Goal: Navigation & Orientation: Find specific page/section

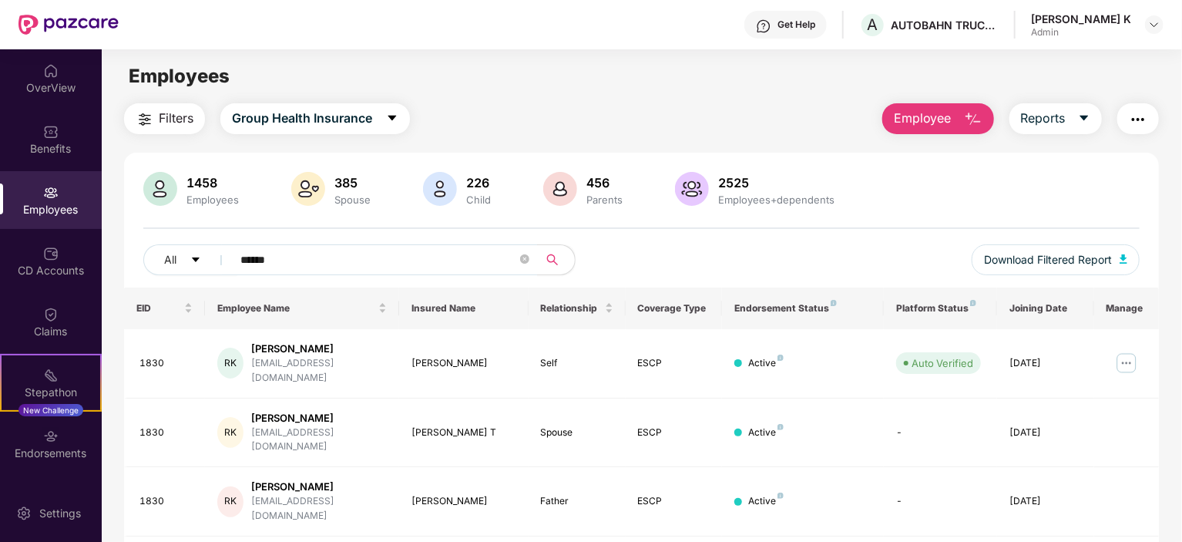
scroll to position [156, 0]
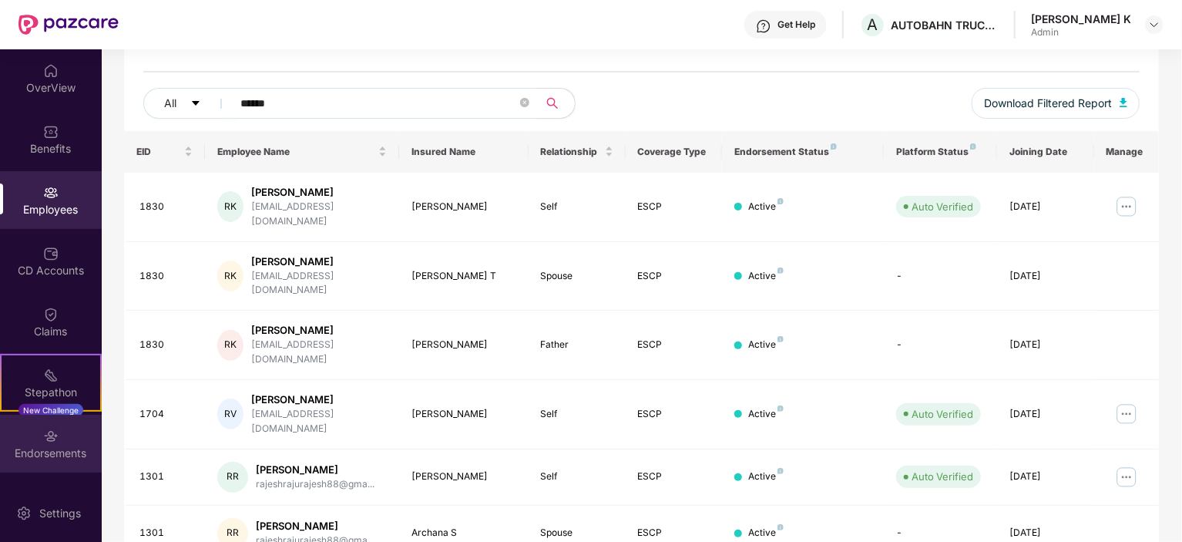
click at [52, 453] on div "Endorsements" at bounding box center [51, 452] width 102 height 15
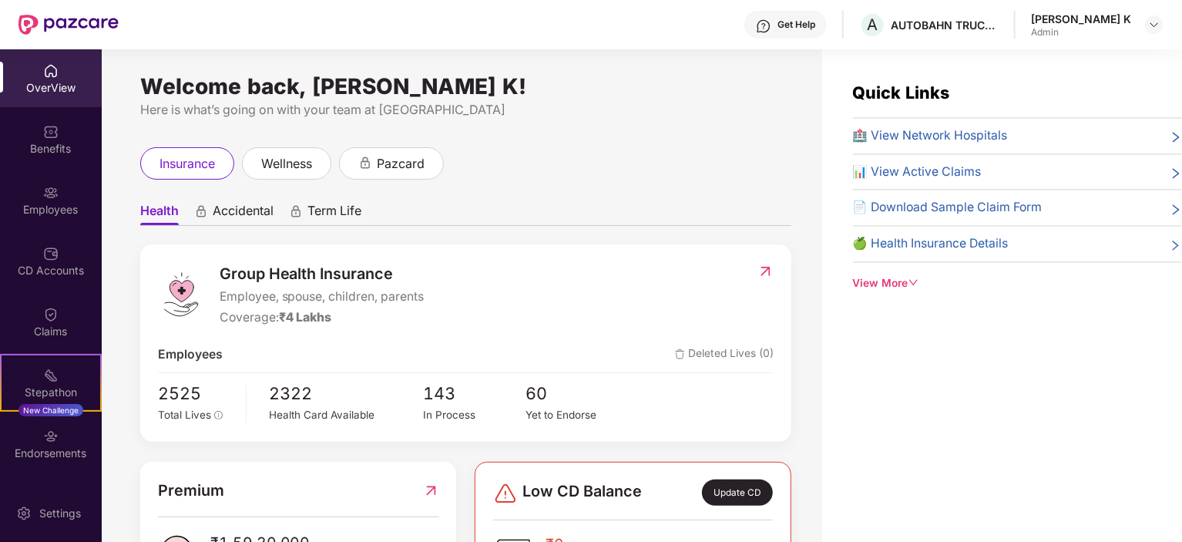
click at [1175, 210] on icon "right" at bounding box center [1176, 209] width 6 height 10
